Goal: Transaction & Acquisition: Download file/media

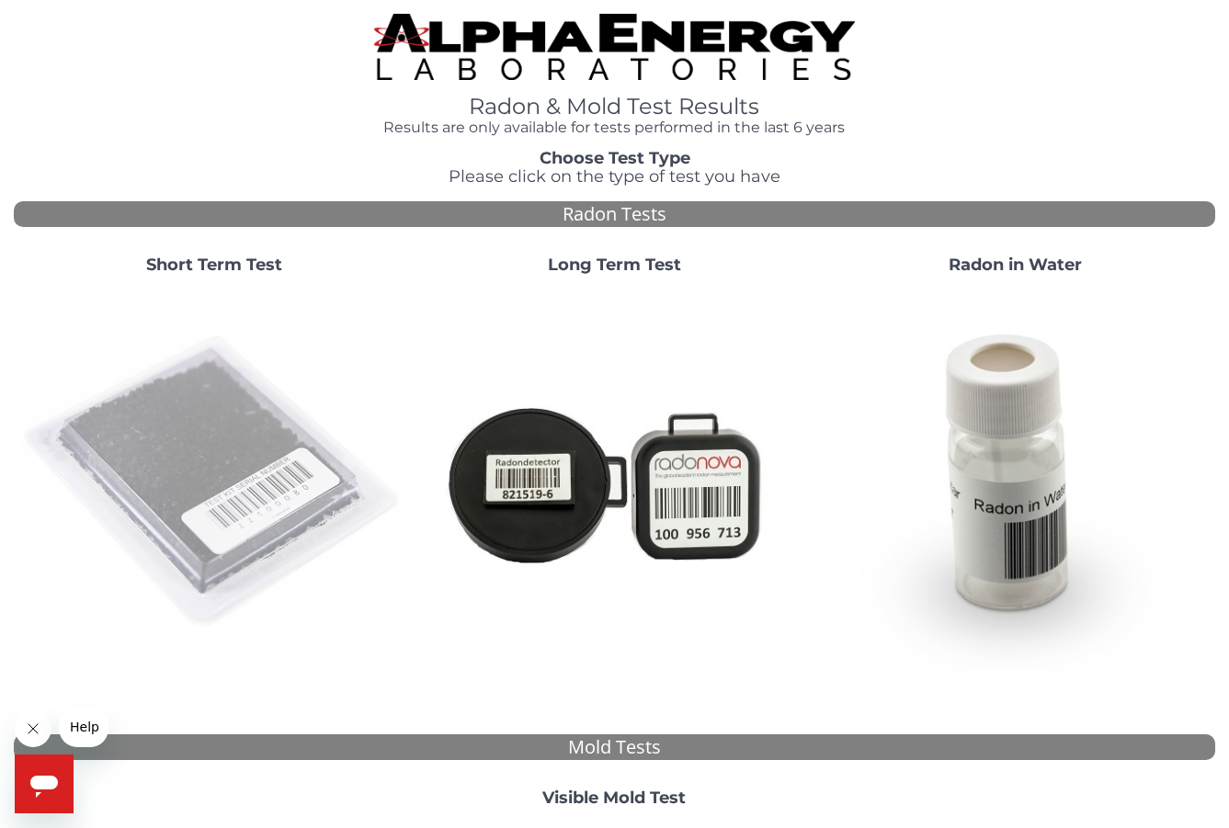
click at [130, 420] on img at bounding box center [214, 483] width 386 height 386
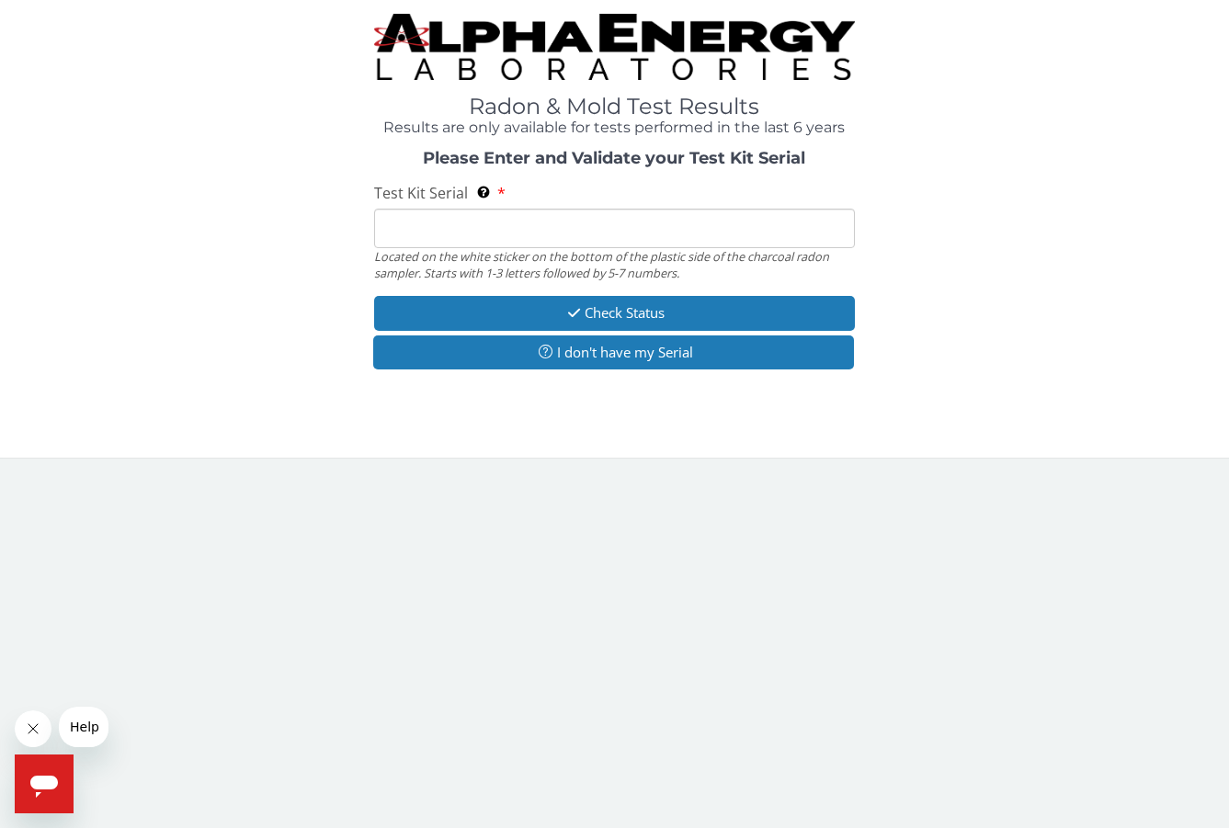
click at [458, 232] on input "Test Kit Serial Located on the white sticker on the bottom of the plastic side …" at bounding box center [614, 229] width 481 height 40
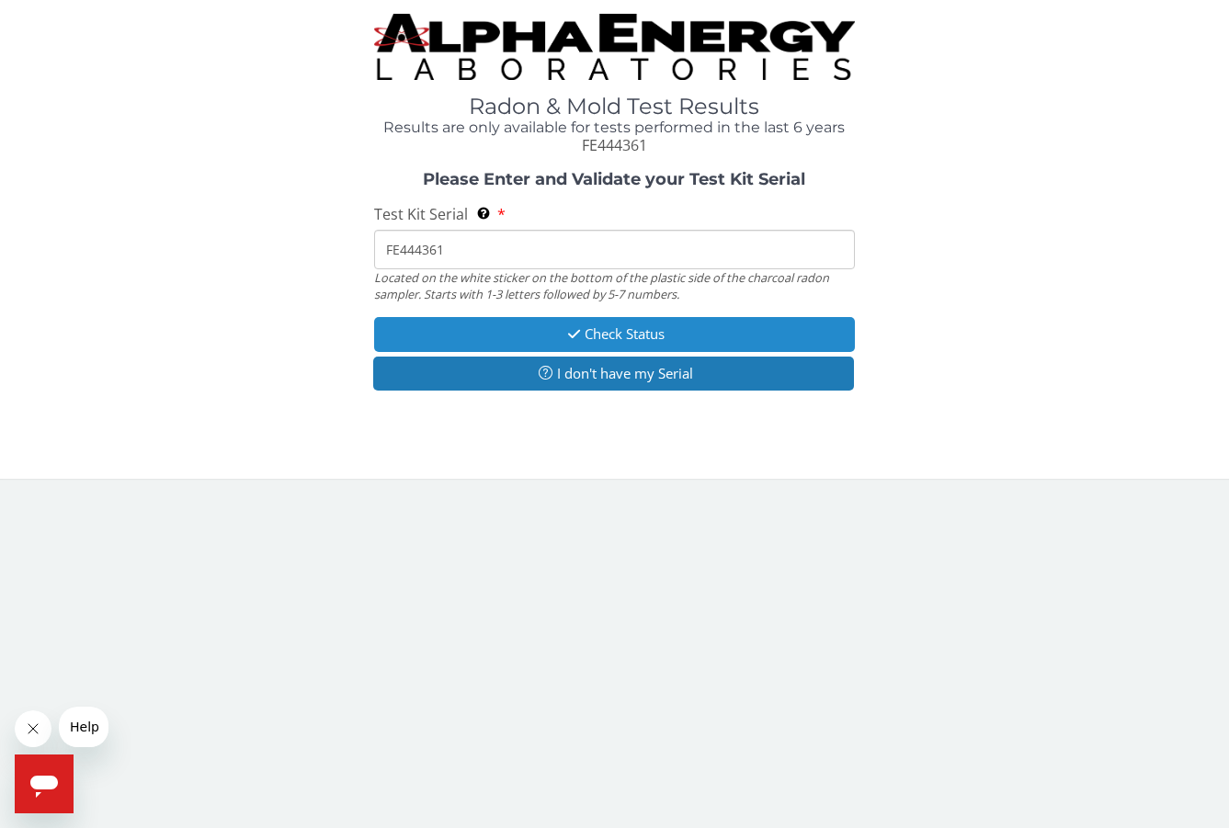
type input "FE444361"
click at [574, 329] on icon "button" at bounding box center [574, 334] width 21 height 14
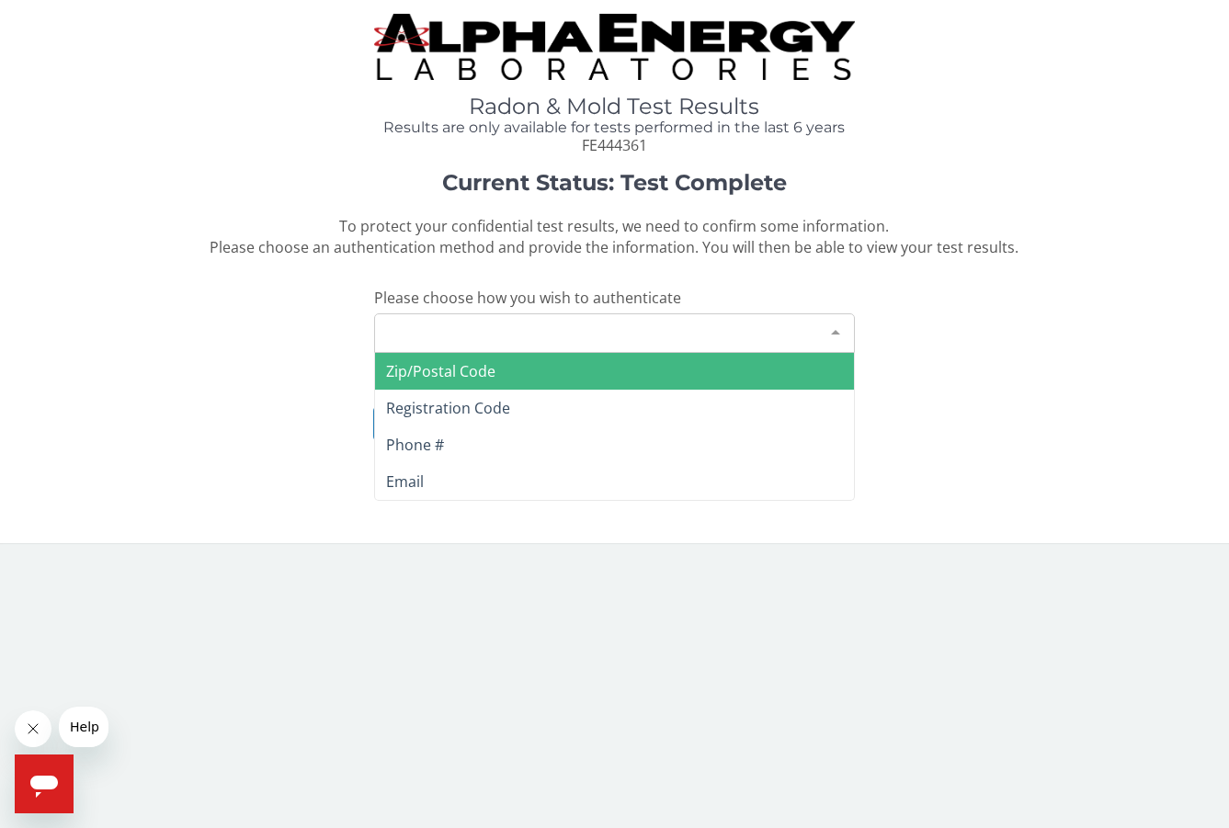
click at [512, 324] on div "Please make a selection" at bounding box center [614, 333] width 481 height 40
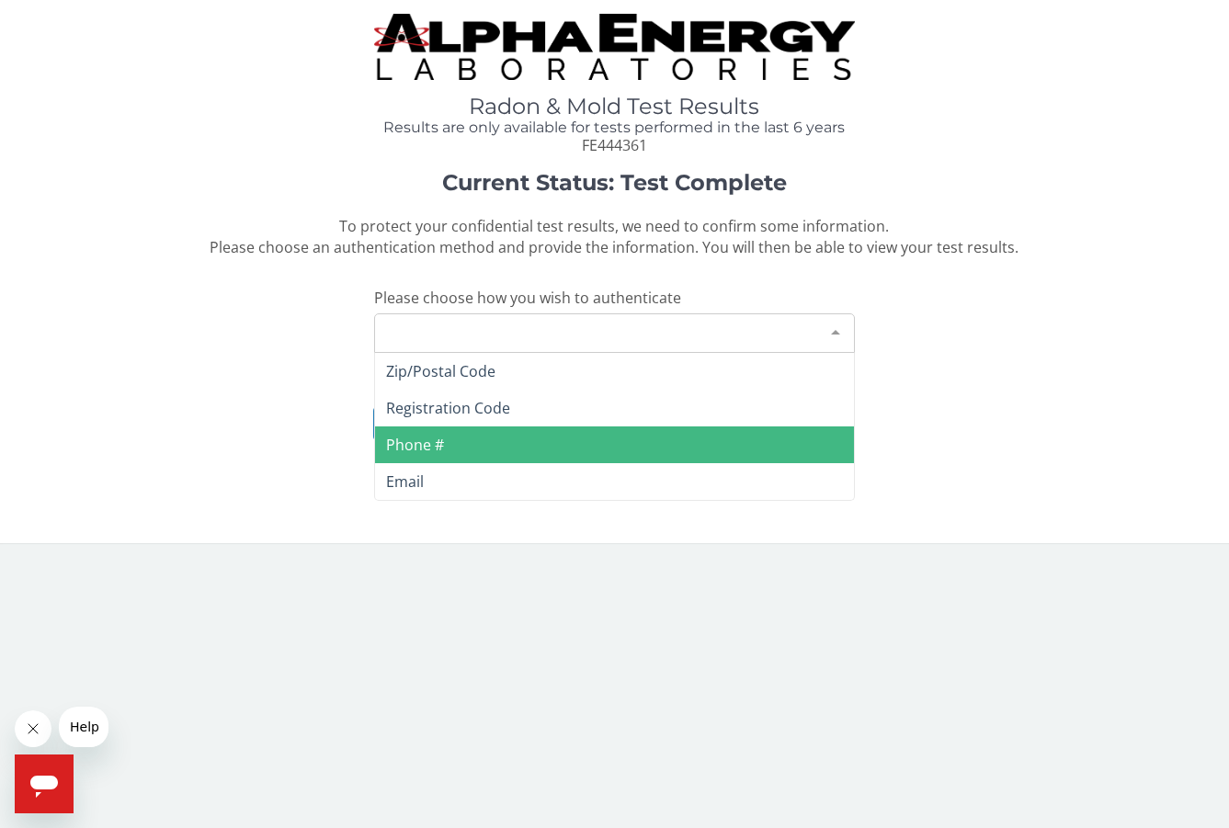
click at [456, 427] on span "Phone #" at bounding box center [614, 445] width 479 height 37
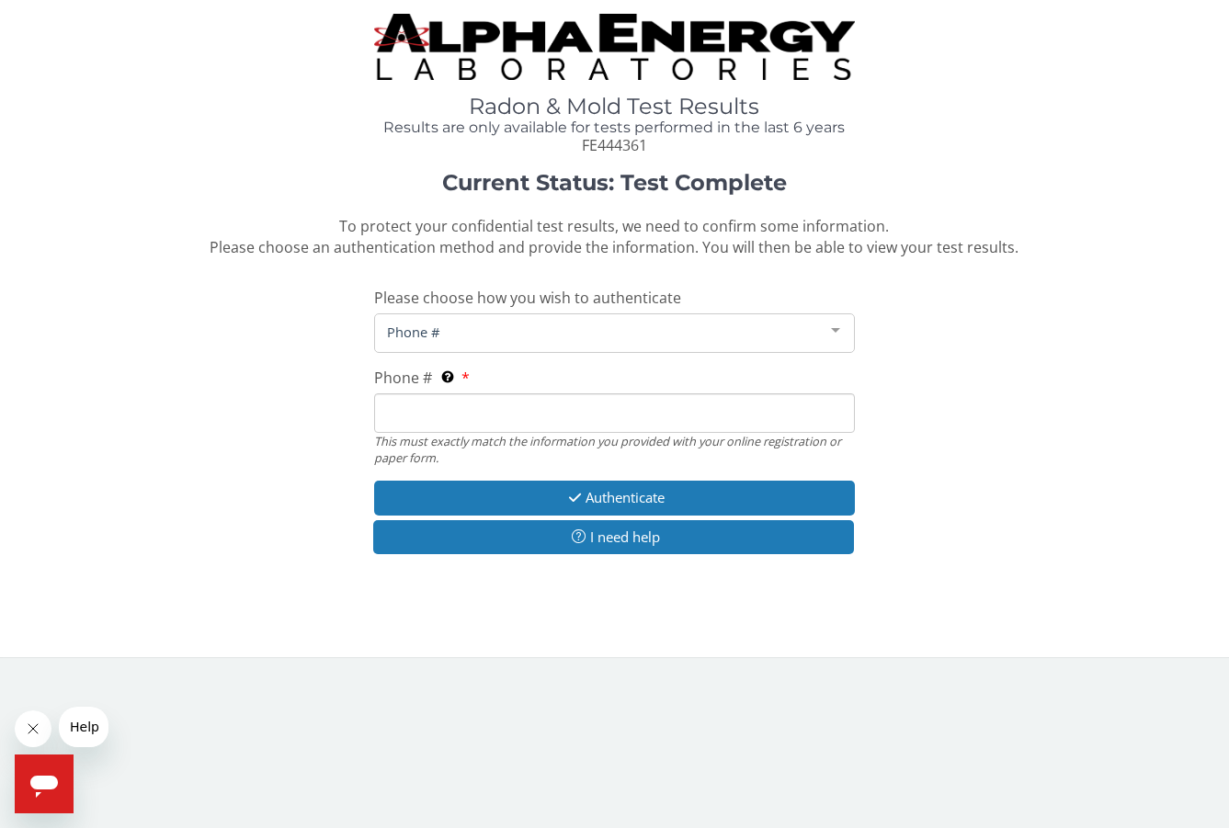
click at [462, 405] on input "Phone # This must exactly match the information you provided with your online r…" at bounding box center [614, 413] width 481 height 40
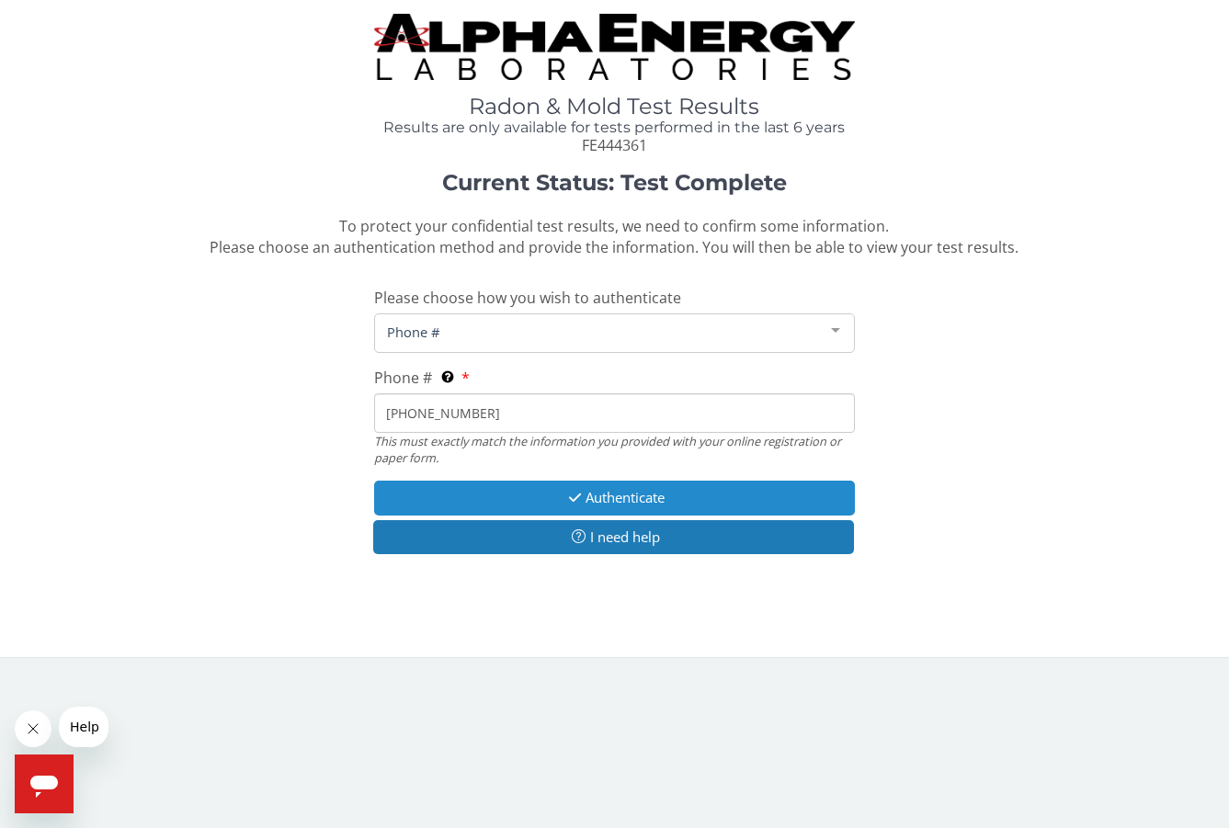
type input "[PHONE_NUMBER]"
click at [556, 492] on button "Authenticate" at bounding box center [614, 498] width 481 height 34
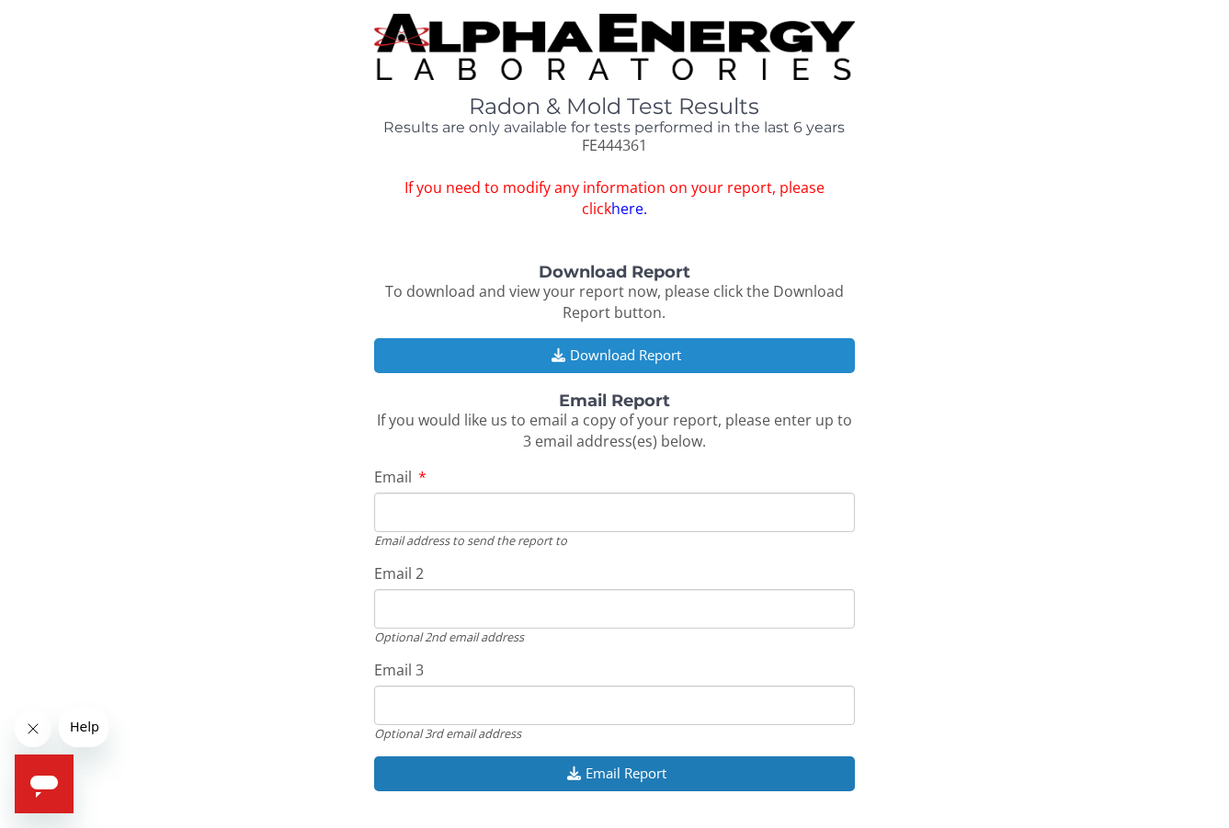
click at [621, 341] on button "Download Report" at bounding box center [614, 355] width 481 height 34
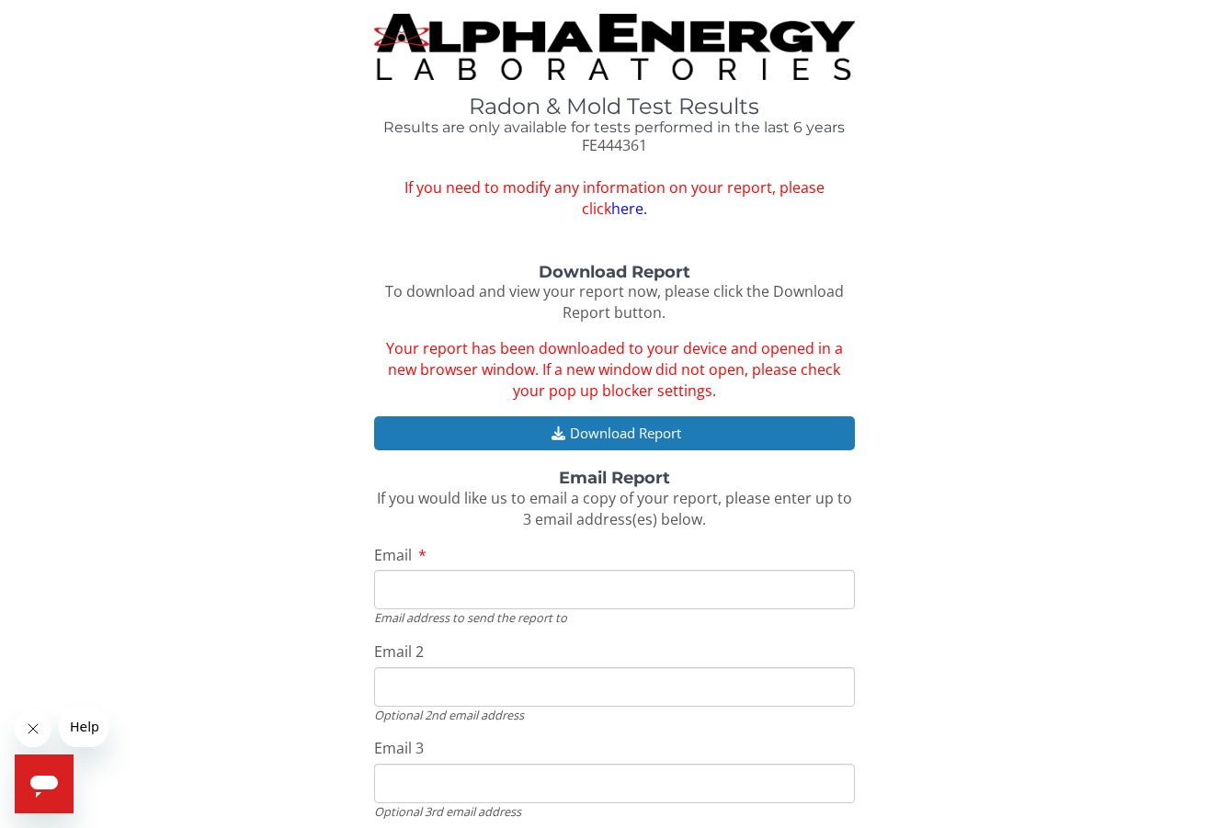
click at [614, 209] on link "here." at bounding box center [629, 209] width 36 height 20
